Goal: Entertainment & Leisure: Consume media (video, audio)

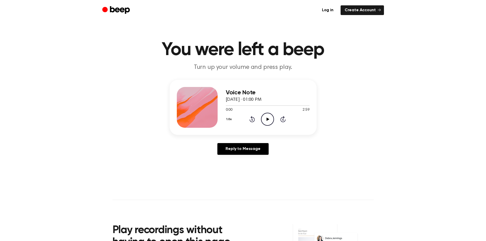
click at [269, 124] on icon "Play Audio" at bounding box center [267, 119] width 13 height 13
click at [271, 120] on icon "Pause Audio" at bounding box center [267, 119] width 13 height 13
click at [264, 129] on div "Voice Note [DATE] · 01:00 PM 1:01 2:59 Your browser does not support the [objec…" at bounding box center [243, 107] width 147 height 55
click at [266, 122] on icon "Play Audio" at bounding box center [267, 119] width 13 height 13
click at [265, 122] on icon "Play Audio" at bounding box center [267, 119] width 13 height 13
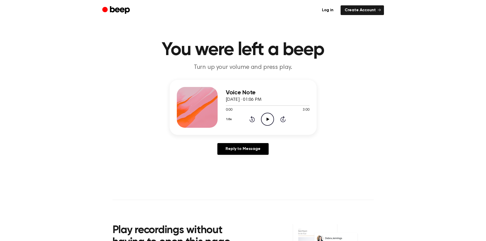
click at [267, 119] on icon at bounding box center [267, 119] width 3 height 3
click at [265, 126] on div "Voice Note August 21, 2025 · 01:09 PM 0:00 2:57 Your browser does not support t…" at bounding box center [268, 107] width 84 height 41
click at [266, 121] on icon "Play Audio" at bounding box center [267, 119] width 13 height 13
click at [290, 105] on div at bounding box center [268, 105] width 84 height 1
click at [274, 112] on div "2:16 2:57" at bounding box center [268, 109] width 84 height 5
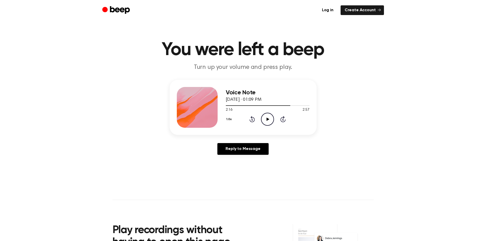
click at [270, 115] on icon "Play Audio" at bounding box center [267, 119] width 13 height 13
drag, startPoint x: 287, startPoint y: 106, endPoint x: 300, endPoint y: 105, distance: 12.5
click at [300, 105] on div at bounding box center [268, 105] width 84 height 4
click at [264, 117] on icon "Play Audio" at bounding box center [267, 119] width 13 height 13
drag, startPoint x: 259, startPoint y: 120, endPoint x: 267, endPoint y: 120, distance: 8.2
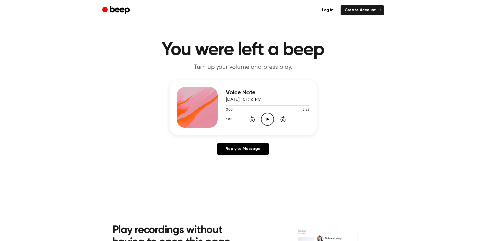
click at [261, 120] on div "1.0x Rewind 5 seconds Play Audio Skip 5 seconds" at bounding box center [268, 119] width 84 height 13
click at [267, 120] on icon "Play Audio" at bounding box center [267, 119] width 13 height 13
click at [267, 114] on icon "Play Audio" at bounding box center [267, 119] width 13 height 13
click at [272, 119] on icon "Play Audio" at bounding box center [267, 119] width 13 height 13
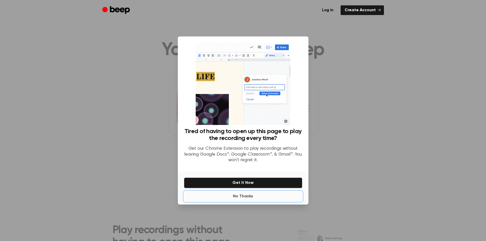
click at [249, 196] on button "No Thanks" at bounding box center [243, 196] width 118 height 10
